Goal: Use online tool/utility: Utilize a website feature to perform a specific function

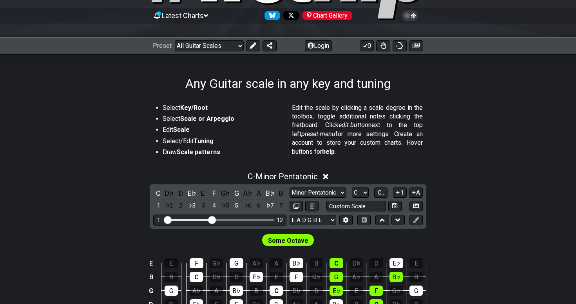
scroll to position [76, 0]
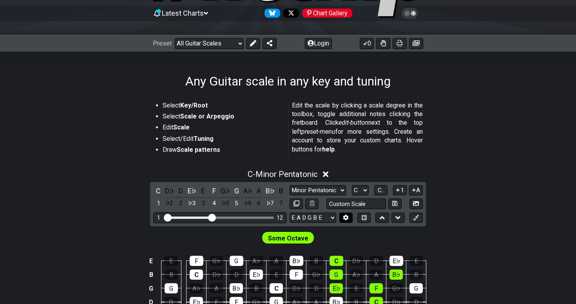
click at [343, 218] on icon at bounding box center [346, 217] width 6 height 6
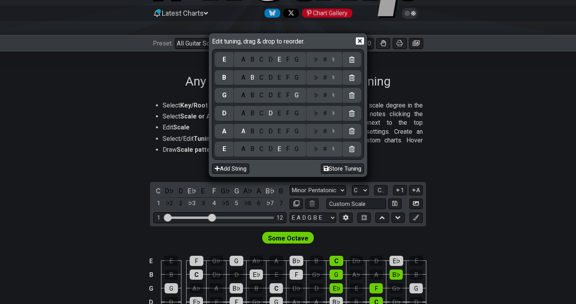
click at [261, 60] on div "C" at bounding box center [261, 59] width 9 height 9
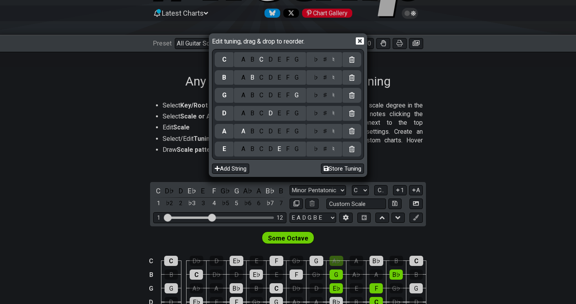
click at [272, 59] on div "D" at bounding box center [270, 59] width 9 height 9
click at [258, 149] on div "C" at bounding box center [261, 149] width 9 height 9
click at [296, 130] on div "G" at bounding box center [296, 131] width 9 height 9
click at [263, 78] on div "C" at bounding box center [261, 77] width 9 height 9
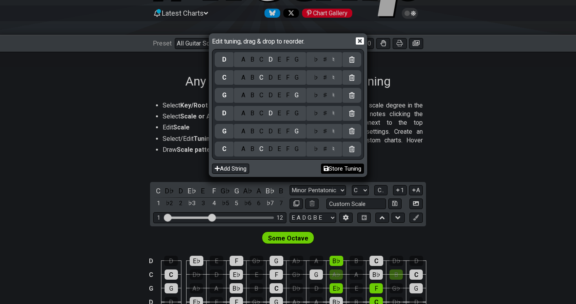
click at [331, 164] on button "Store Tuning" at bounding box center [342, 168] width 43 height 11
click at [331, 165] on button "Store Tuning" at bounding box center [342, 168] width 43 height 11
click at [289, 172] on div "Add String Store Tuning" at bounding box center [288, 167] width 152 height 15
click at [331, 166] on button "Store Tuning" at bounding box center [342, 168] width 43 height 11
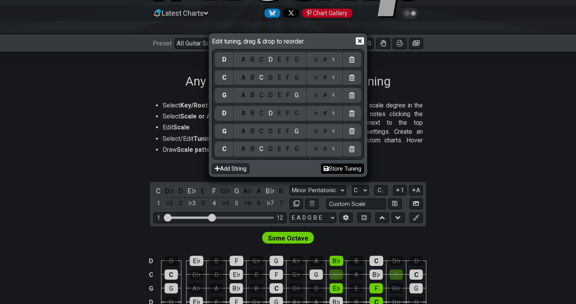
click at [331, 166] on button "Store Tuning" at bounding box center [342, 168] width 43 height 11
click at [363, 43] on icon at bounding box center [360, 41] width 8 height 8
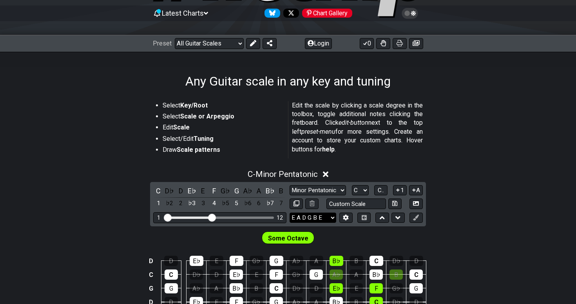
select select "C G D G C D"
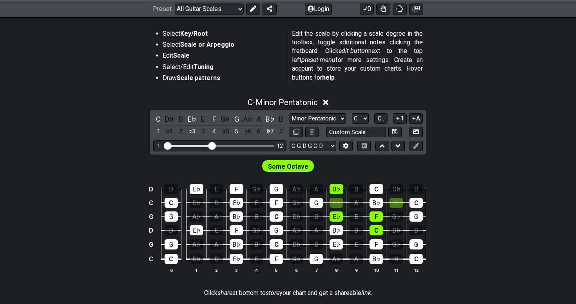
scroll to position [149, 0]
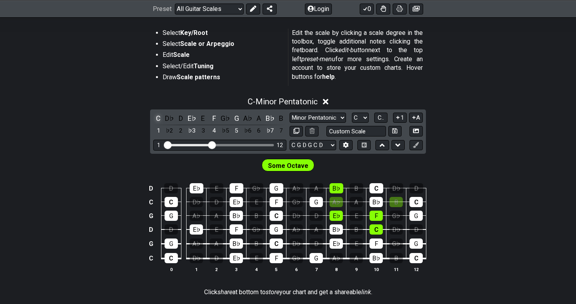
click at [154, 114] on div "C" at bounding box center [158, 118] width 10 height 11
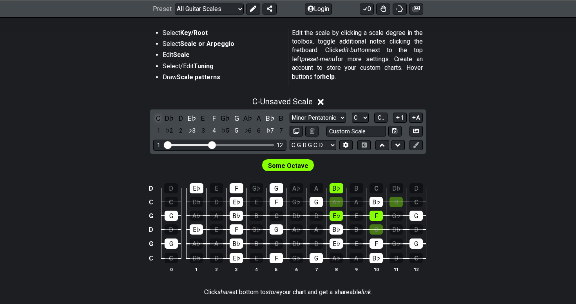
click at [156, 116] on div "C" at bounding box center [158, 118] width 10 height 11
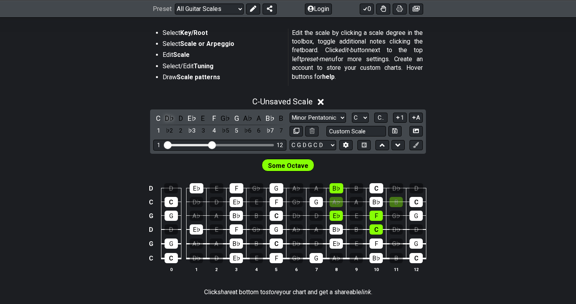
click at [170, 118] on div "D♭" at bounding box center [170, 118] width 10 height 11
click at [176, 118] on div "D" at bounding box center [181, 118] width 10 height 11
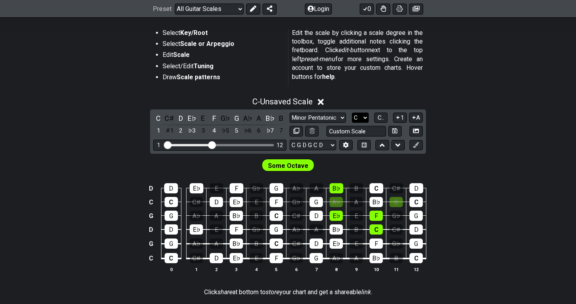
select select "D"
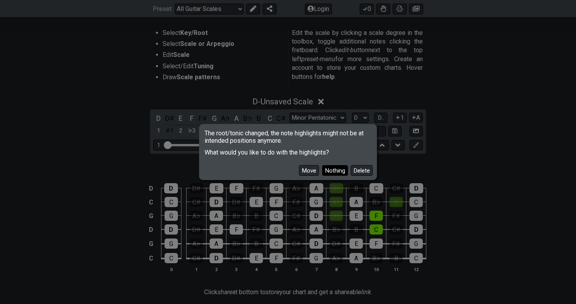
click at [335, 167] on button "Nothing" at bounding box center [335, 170] width 26 height 11
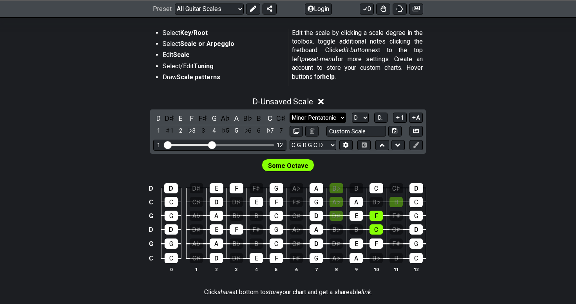
select select "Minor / Aeolian"
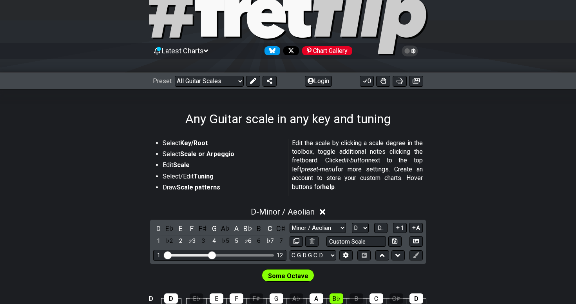
scroll to position [37, 0]
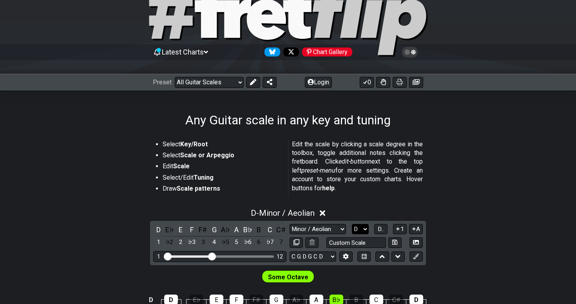
select select "G"
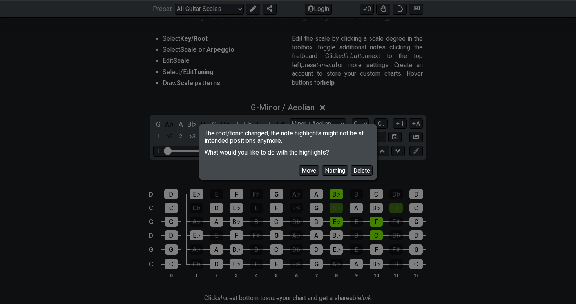
scroll to position [147, 0]
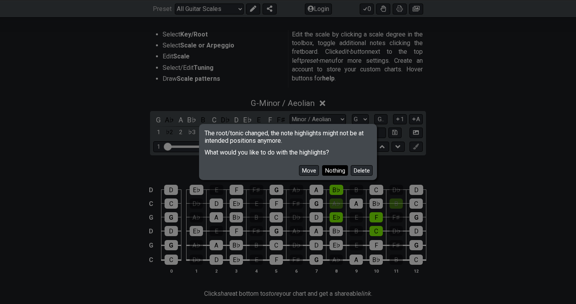
click at [341, 174] on button "Nothing" at bounding box center [335, 170] width 26 height 11
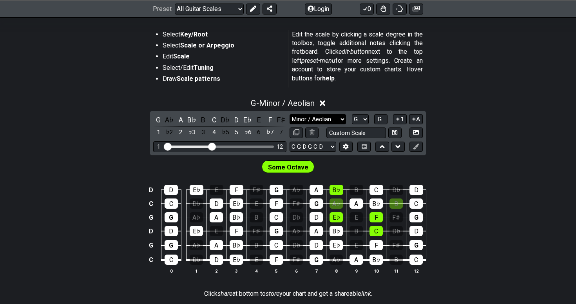
select select "Minor Pentatonic"
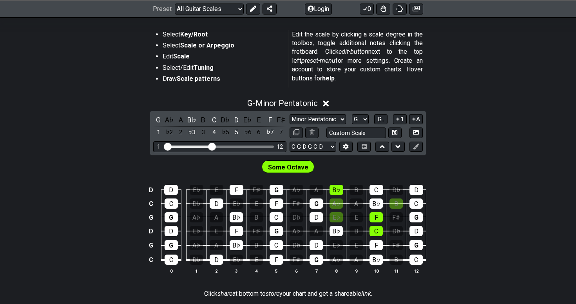
click at [435, 102] on div "G - Minor Pentatonic" at bounding box center [288, 101] width 576 height 15
